Goal: Task Accomplishment & Management: Complete application form

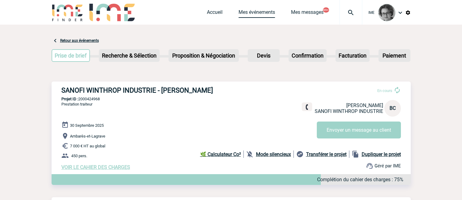
click at [244, 12] on link "Mes événements" at bounding box center [257, 13] width 37 height 9
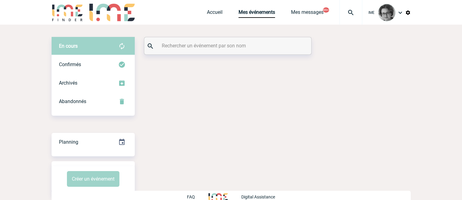
click at [212, 46] on input "text" at bounding box center [228, 45] width 137 height 9
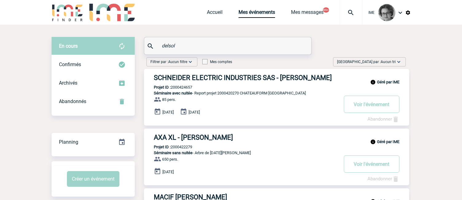
type input "delsol"
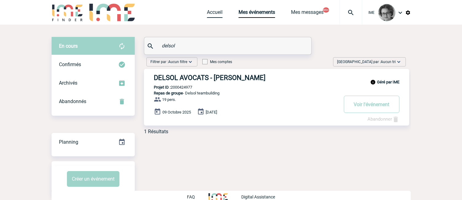
click at [212, 14] on link "Accueil" at bounding box center [215, 13] width 16 height 9
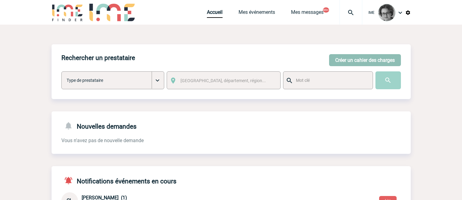
click at [381, 63] on button "Créer un cahier des charges" at bounding box center [365, 60] width 72 height 12
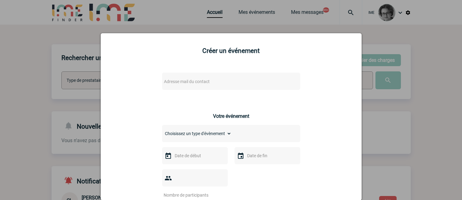
click at [270, 80] on div "Adresse mail du contact" at bounding box center [231, 80] width 138 height 17
click at [261, 86] on body "IME Accueil Mes événements" at bounding box center [231, 200] width 462 height 400
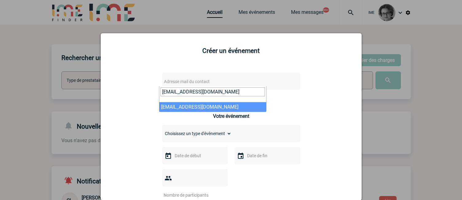
type input "c.alassoeur@structure-fondations.com"
select select "130247"
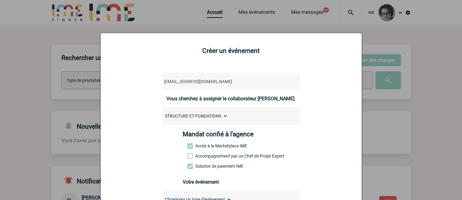
click at [215, 158] on label "Accompagnement par un Chef de Projet Expert" at bounding box center [201, 155] width 27 height 5
click at [0, 0] on input "Accompagnement par un Chef de Projet Expert" at bounding box center [0, 0] width 0 height 0
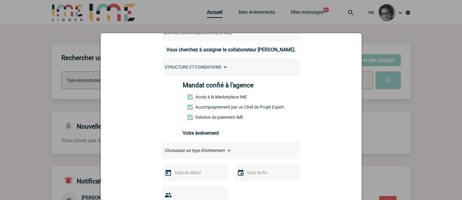
scroll to position [61, 0]
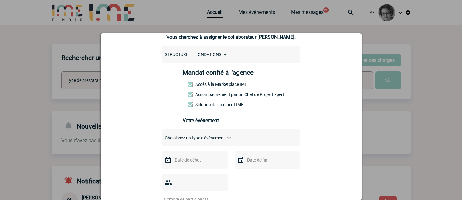
click at [217, 140] on select "Choisissez un type d'évènement Séminaire avec nuitée Séminaire sans nuitée Repa…" at bounding box center [196, 137] width 69 height 9
select select "3"
click at [162, 135] on select "Choisissez un type d'évènement Séminaire avec nuitée Séminaire sans nuitée Repa…" at bounding box center [196, 137] width 69 height 9
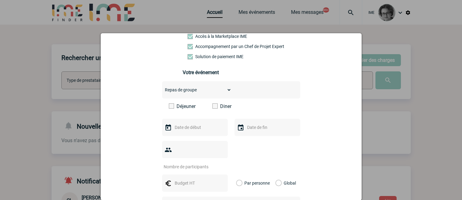
scroll to position [123, 0]
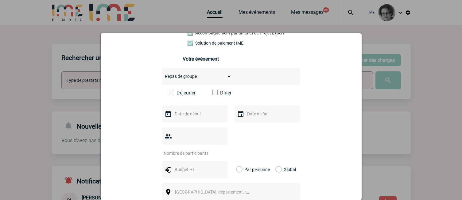
click at [213, 95] on span at bounding box center [215, 92] width 5 height 5
click at [0, 0] on input "Diner" at bounding box center [0, 0] width 0 height 0
click at [205, 114] on input "text" at bounding box center [194, 114] width 42 height 8
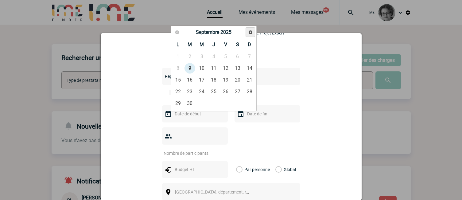
click at [251, 32] on span "Suivant" at bounding box center [250, 32] width 5 height 5
click at [252, 32] on span "Suivant" at bounding box center [250, 32] width 5 height 5
click at [216, 81] on link "18" at bounding box center [213, 79] width 11 height 11
type input "18-12-2025"
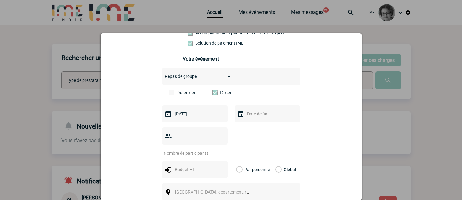
scroll to position [154, 0]
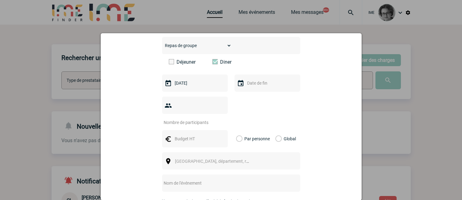
click at [212, 118] on input "number" at bounding box center [191, 122] width 58 height 8
type input "25"
click at [203, 135] on input "text" at bounding box center [194, 139] width 42 height 8
click at [205, 135] on input "text" at bounding box center [194, 139] width 42 height 8
type input "3000"
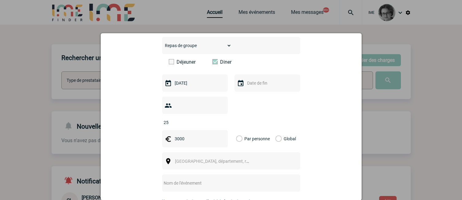
click at [281, 130] on div "Global" at bounding box center [285, 138] width 21 height 17
click at [278, 130] on label "Global" at bounding box center [277, 138] width 4 height 17
click at [0, 0] on input "Global" at bounding box center [0, 0] width 0 height 0
click at [272, 152] on div "Ville, département, région..." at bounding box center [231, 160] width 138 height 17
click at [259, 152] on div "Ville, département, région..." at bounding box center [231, 160] width 138 height 17
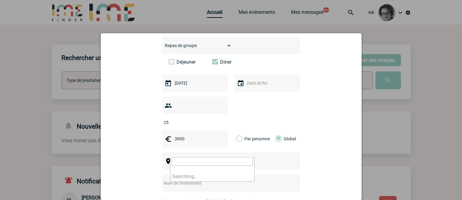
click at [229, 157] on span "Ville, département, région..." at bounding box center [215, 161] width 84 height 9
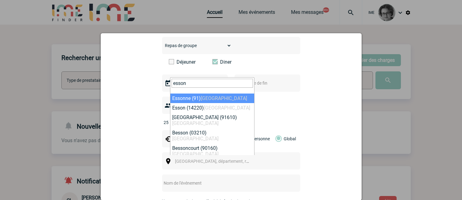
type input "esson"
select select "63"
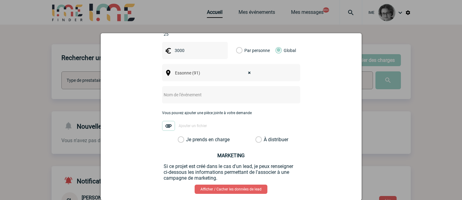
scroll to position [246, 0]
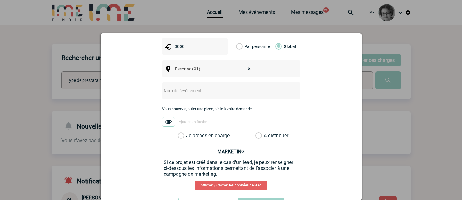
click at [188, 132] on label "Je prends en charge" at bounding box center [183, 135] width 10 height 6
click at [0, 0] on input "Je prends en charge" at bounding box center [0, 0] width 0 height 0
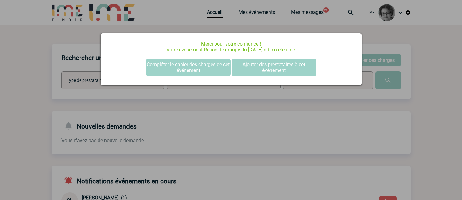
scroll to position [0, 0]
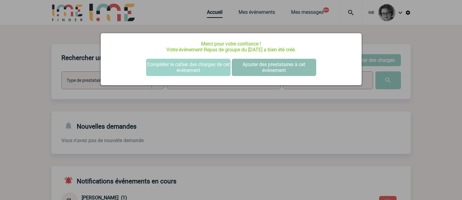
click at [255, 72] on button "Ajouter des prestataires à cet évènement" at bounding box center [274, 67] width 84 height 17
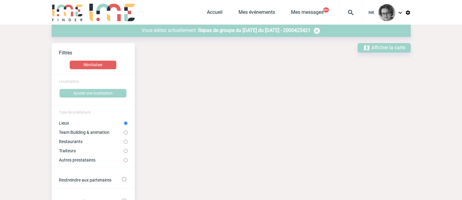
click at [246, 32] on span "Repas de groupe du 18-12-25 du 18 Décembre 2025 - 2000425421" at bounding box center [254, 30] width 112 height 6
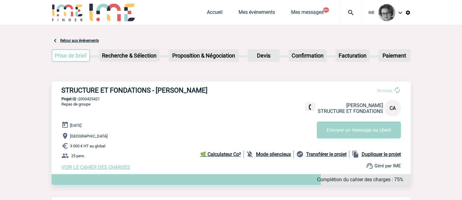
click at [59, 92] on div "STRUCTURE ET FONDATIONS - [PERSON_NAME] En cours [PERSON_NAME] STRUCTURE ET FON…" at bounding box center [231, 127] width 359 height 93
drag, startPoint x: 60, startPoint y: 90, endPoint x: 150, endPoint y: 92, distance: 90.3
click at [150, 92] on div "STRUCTURE ET FONDATIONS - [PERSON_NAME] En cours [PERSON_NAME] STRUCTURE ET FON…" at bounding box center [231, 127] width 359 height 93
copy h3 "STRUCTURE ET FONDATIONS"
click at [202, 116] on div "STRUCTURE ET FONDATIONS - [PERSON_NAME] En cours [PERSON_NAME] STRUCTURE ET FON…" at bounding box center [231, 127] width 359 height 93
